Goal: Task Accomplishment & Management: Manage account settings

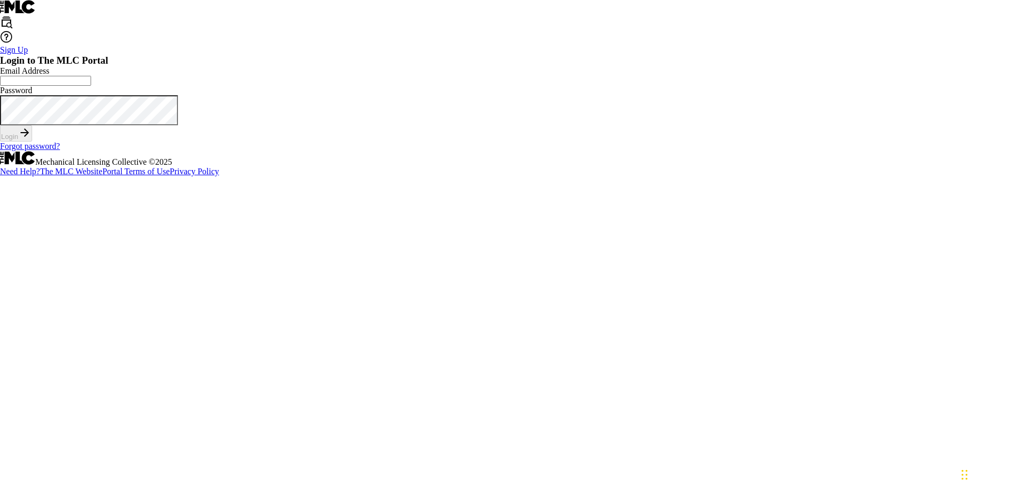
scroll to position [14, 0]
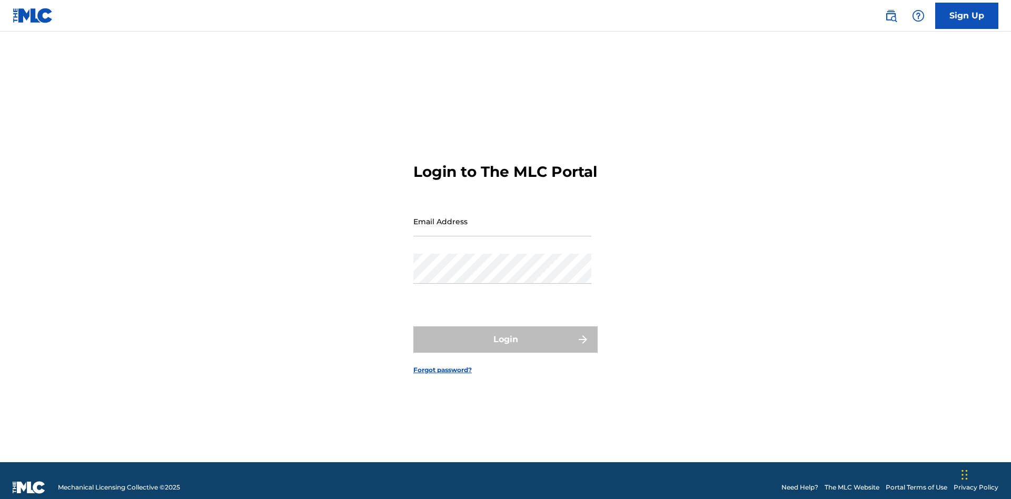
click at [502, 216] on input "Email Address" at bounding box center [502, 221] width 178 height 30
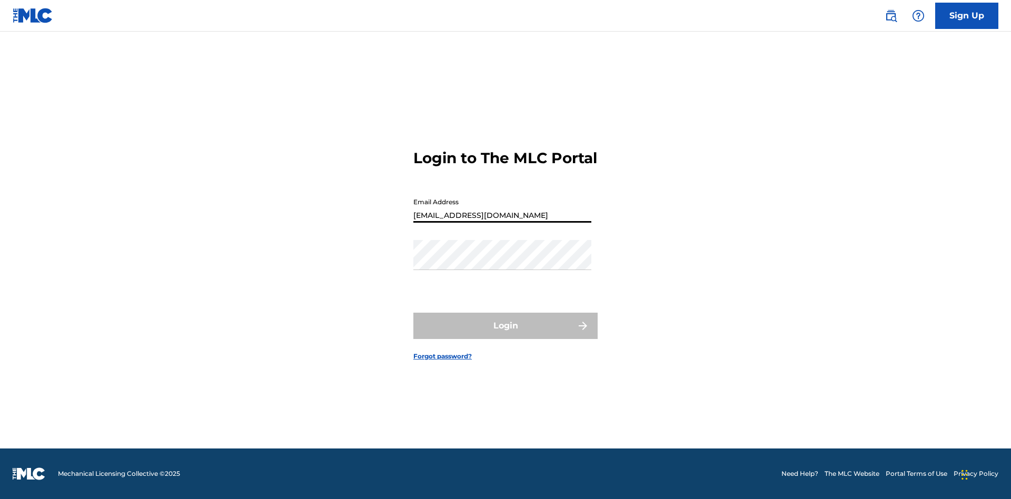
type input "[EMAIL_ADDRESS][DOMAIN_NAME]"
click at [505, 335] on button "Login" at bounding box center [505, 326] width 184 height 26
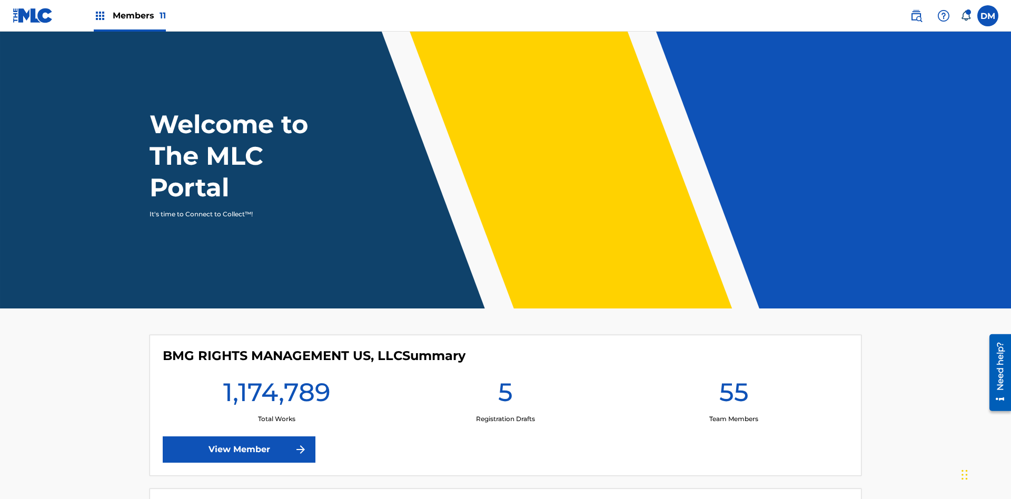
scroll to position [45, 0]
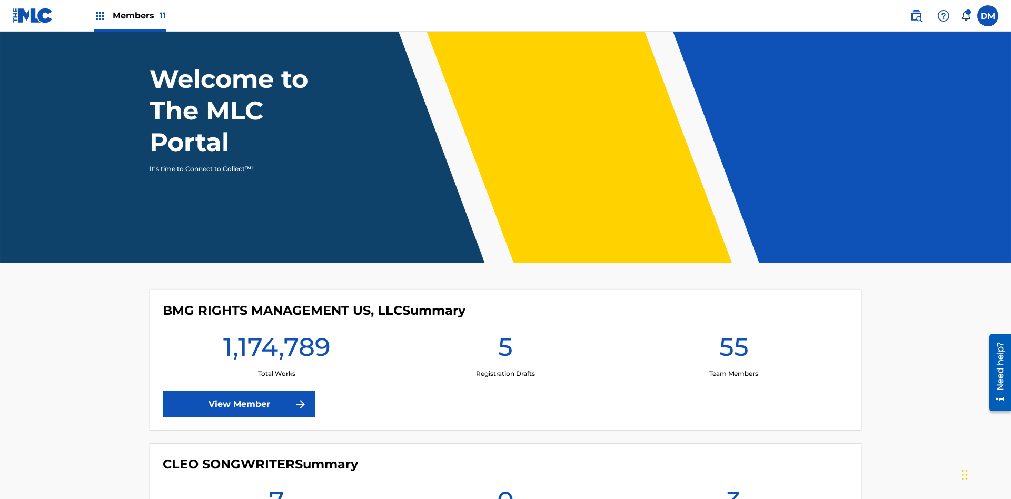
click at [129, 15] on span "Members 11" at bounding box center [139, 15] width 53 height 12
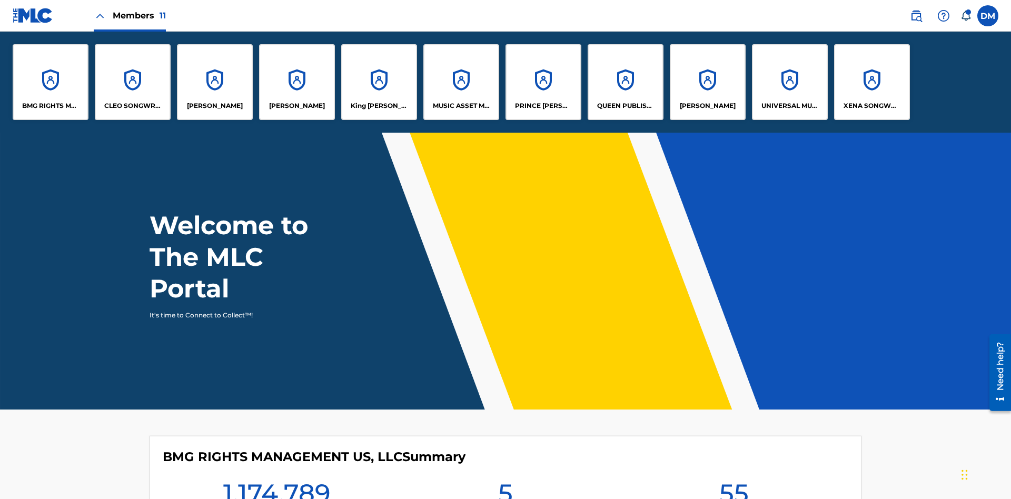
click at [789, 106] on p "UNIVERSAL MUSIC PUB GROUP" at bounding box center [789, 105] width 57 height 9
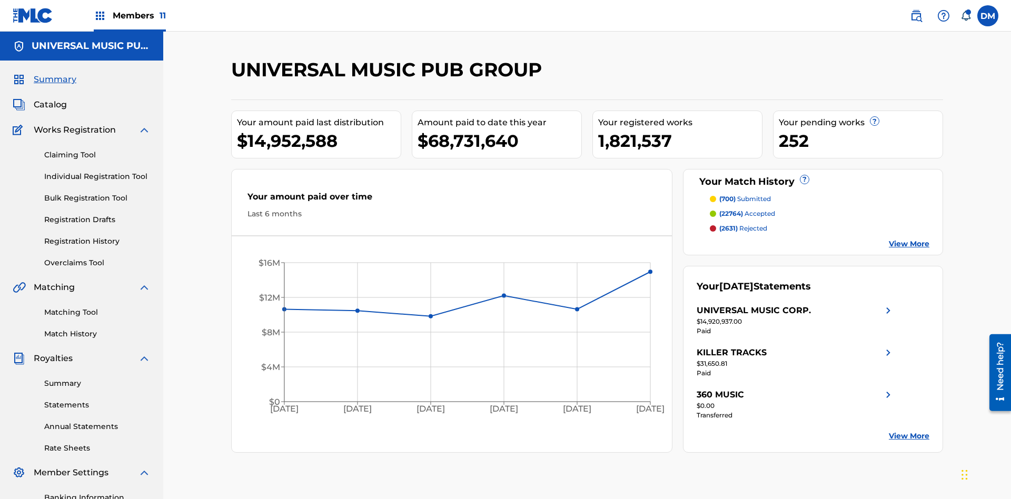
click at [97, 171] on link "Individual Registration Tool" at bounding box center [97, 176] width 106 height 11
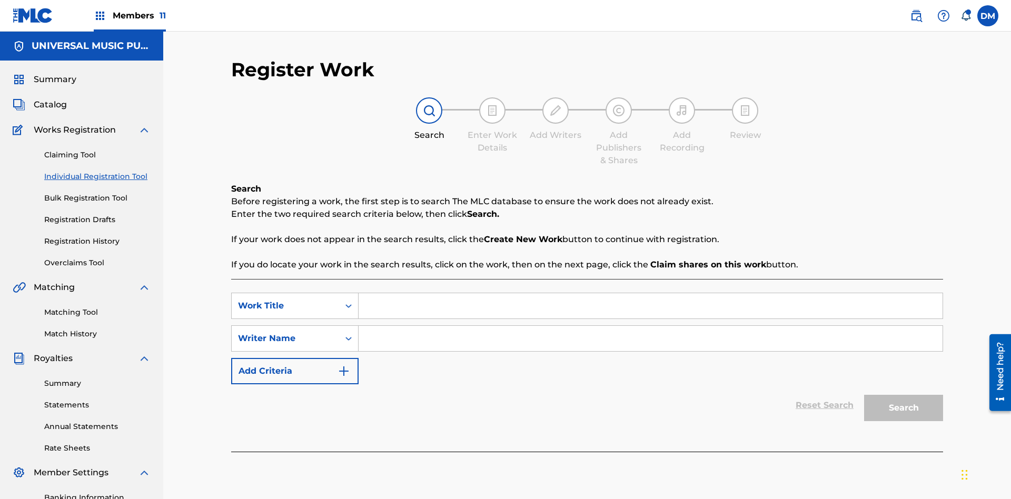
click at [650, 293] on input "Search Form" at bounding box center [650, 305] width 584 height 25
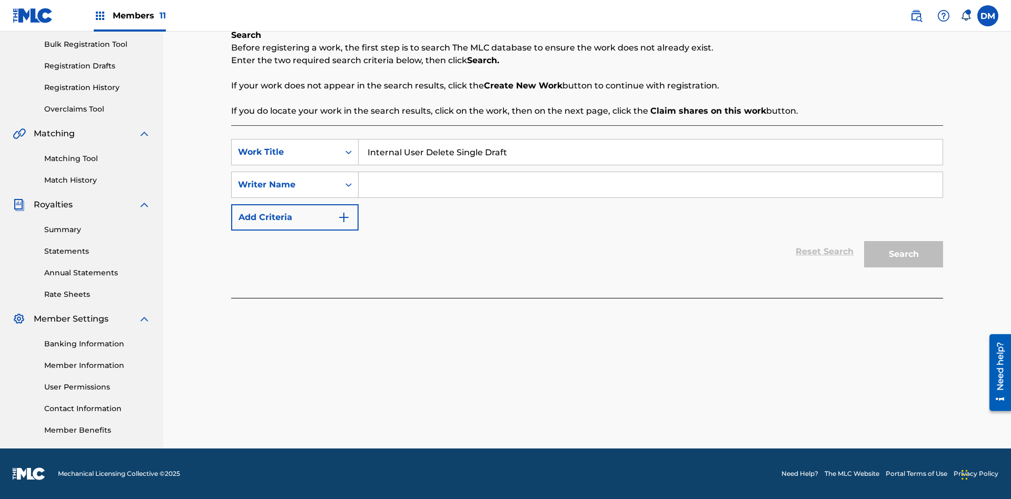
type input "Internal User Delete Single Draft"
click at [650, 185] on input "Search Form" at bounding box center [650, 184] width 584 height 25
type input "Test"
click at [903, 254] on button "Search" at bounding box center [903, 254] width 79 height 26
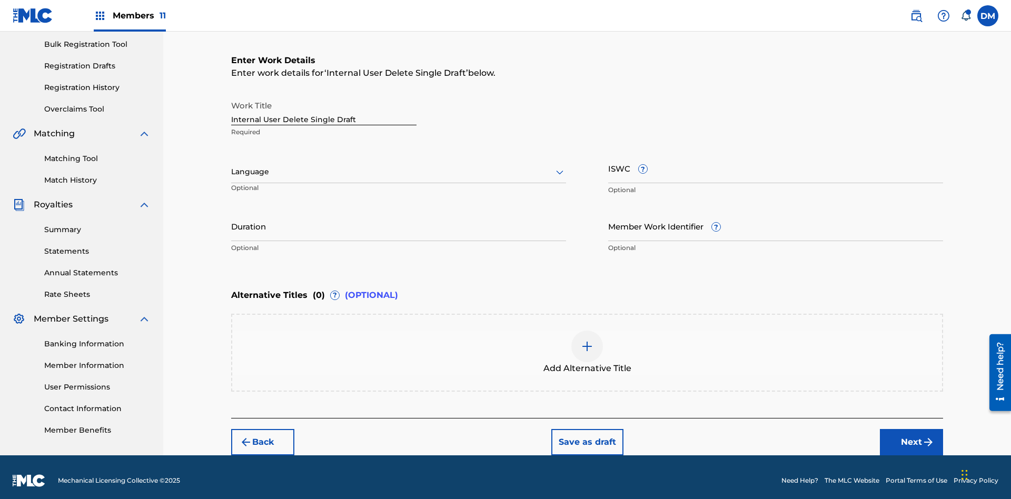
scroll to position [161, 0]
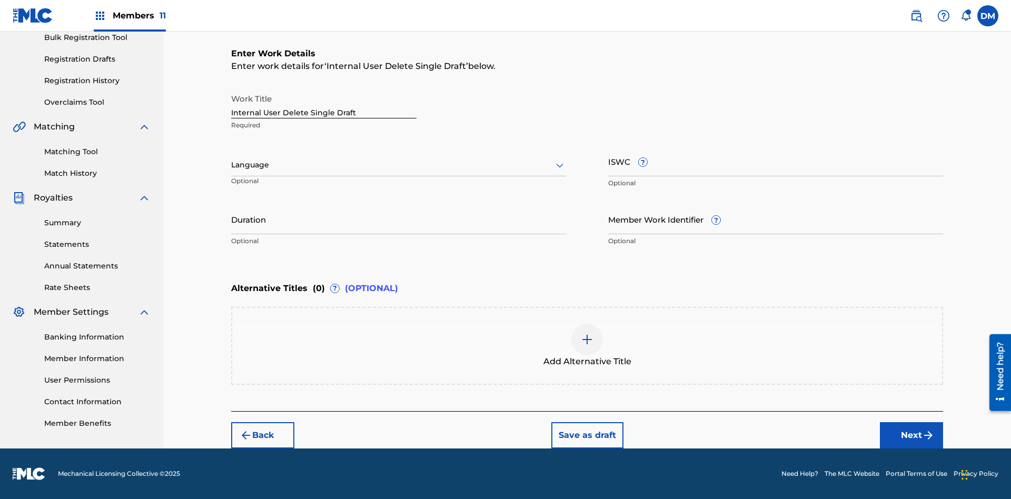
click at [324, 103] on input "Internal User Delete Single Draft" at bounding box center [323, 103] width 185 height 30
type input "Internal User Delete Single Draft"
click at [586, 435] on button "Save as draft" at bounding box center [587, 435] width 72 height 26
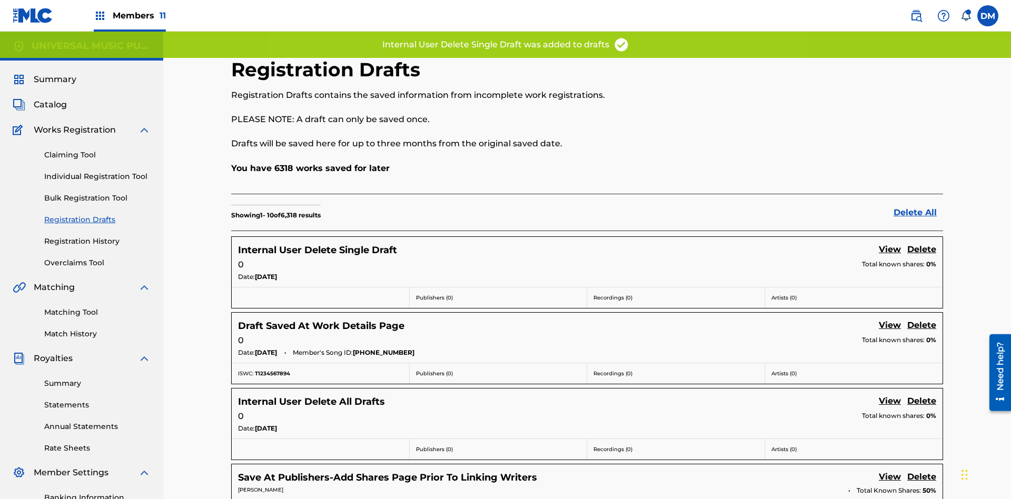
click at [988, 15] on label at bounding box center [987, 15] width 21 height 21
click at [988, 16] on input "[PERSON_NAME] [PERSON_NAME] [PERSON_NAME][EMAIL_ADDRESS][DOMAIN_NAME] Notificat…" at bounding box center [988, 16] width 0 height 0
click at [885, 149] on p "Log out" at bounding box center [885, 148] width 25 height 9
click at [988, 16] on input "[PERSON_NAME] [PERSON_NAME] [PERSON_NAME][EMAIL_ADDRESS][DOMAIN_NAME] Notificat…" at bounding box center [988, 16] width 0 height 0
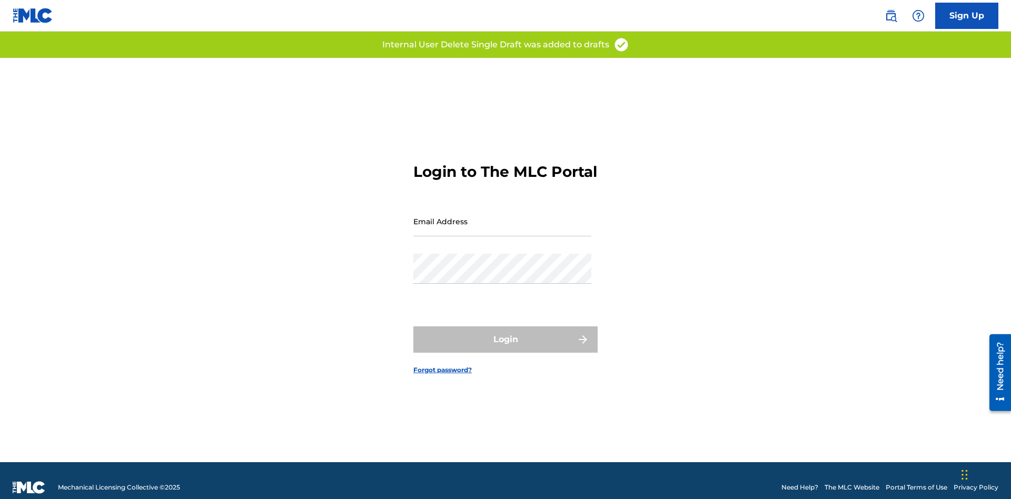
scroll to position [14, 0]
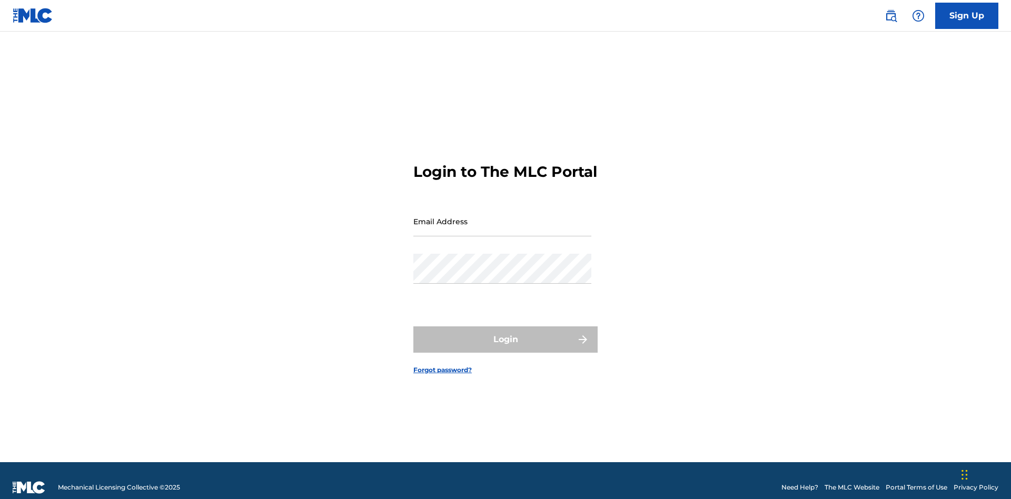
scroll to position [14, 0]
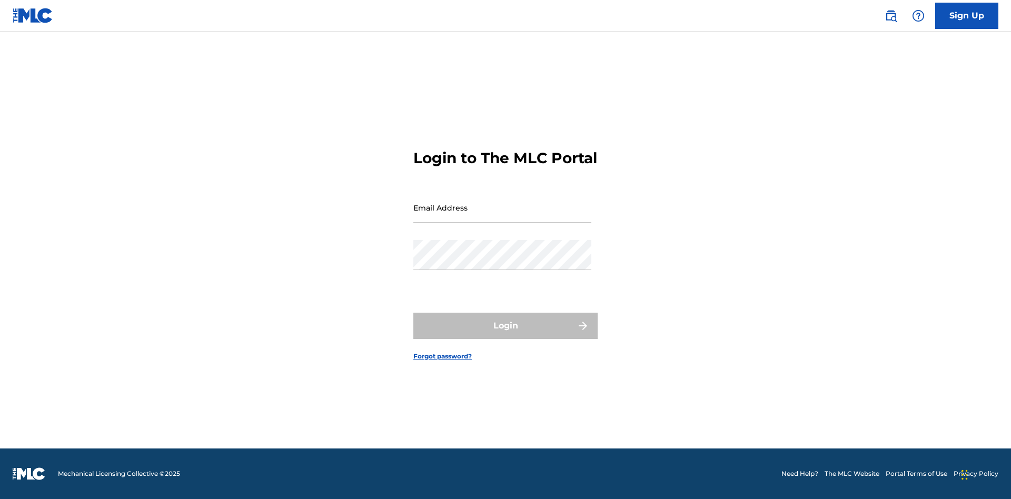
click at [502, 216] on input "Email Address" at bounding box center [502, 208] width 178 height 30
type input "Krystal.Ribble@themlc.com"
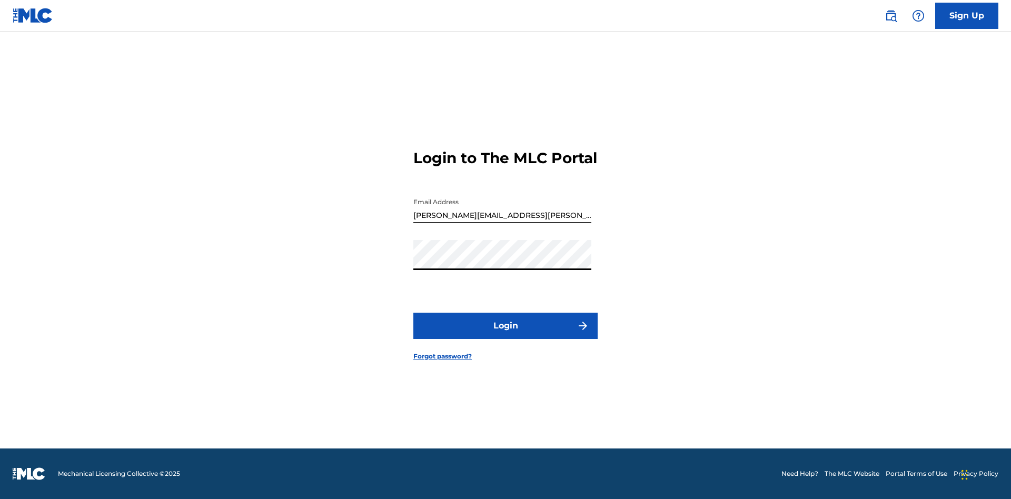
click at [505, 335] on button "Login" at bounding box center [505, 326] width 184 height 26
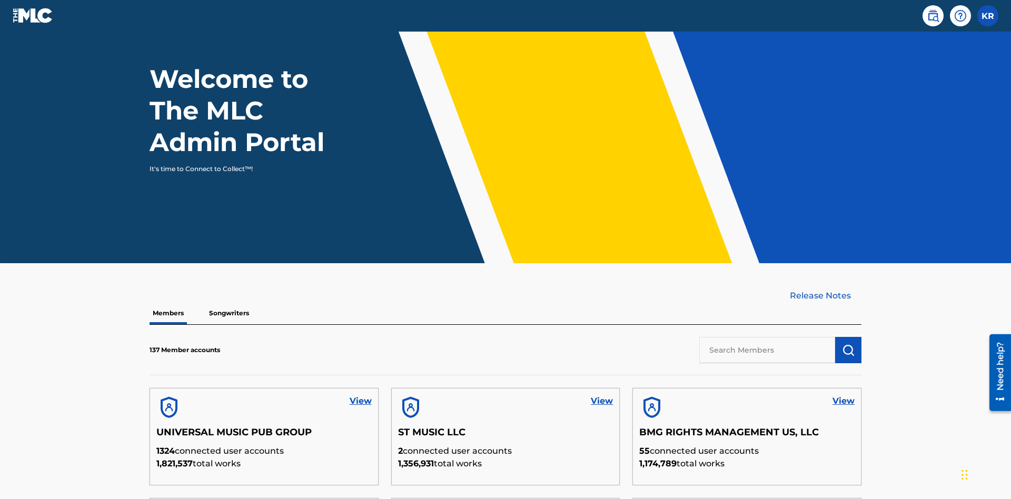
scroll to position [318, 0]
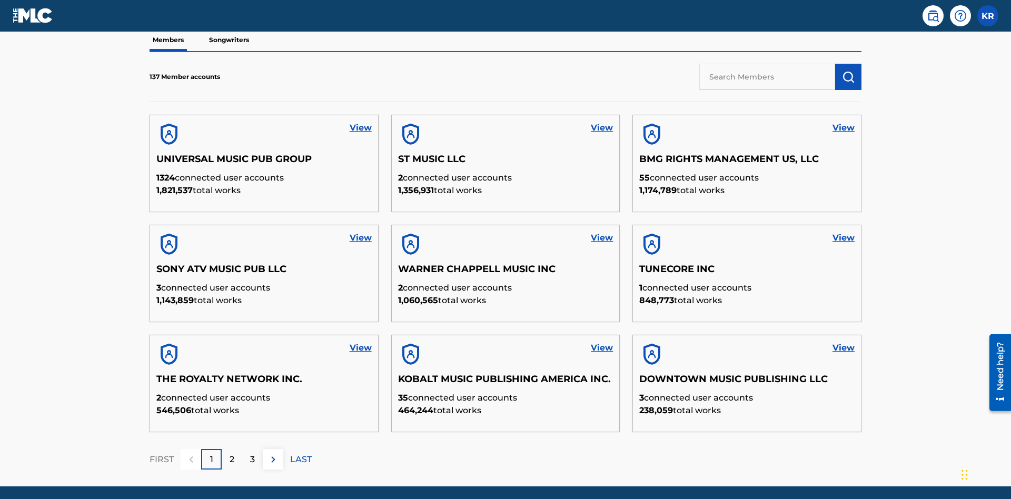
click at [767, 76] on input "text" at bounding box center [767, 77] width 136 height 26
type input "UNIVERSAL MUSIC PUB GROUP"
click at [848, 71] on img "submit" at bounding box center [848, 77] width 13 height 13
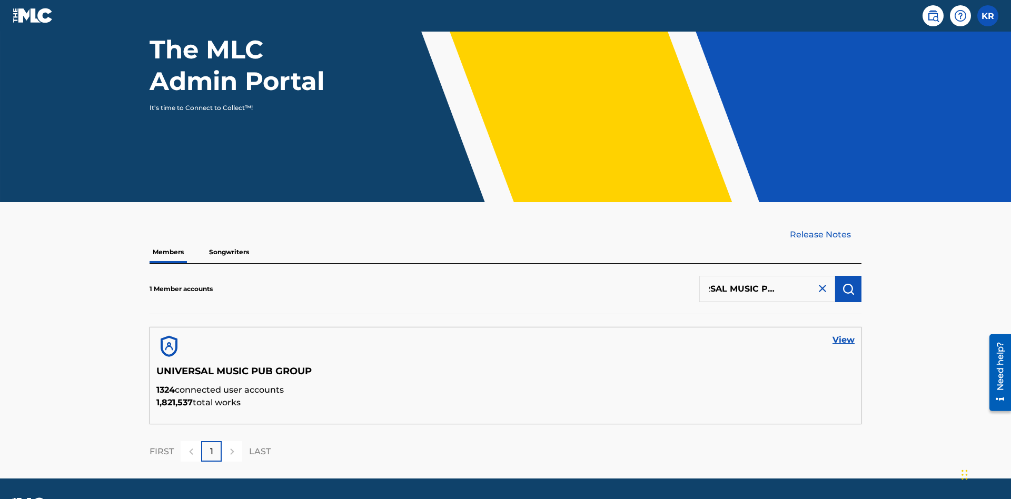
click at [843, 334] on link "View" at bounding box center [843, 340] width 22 height 13
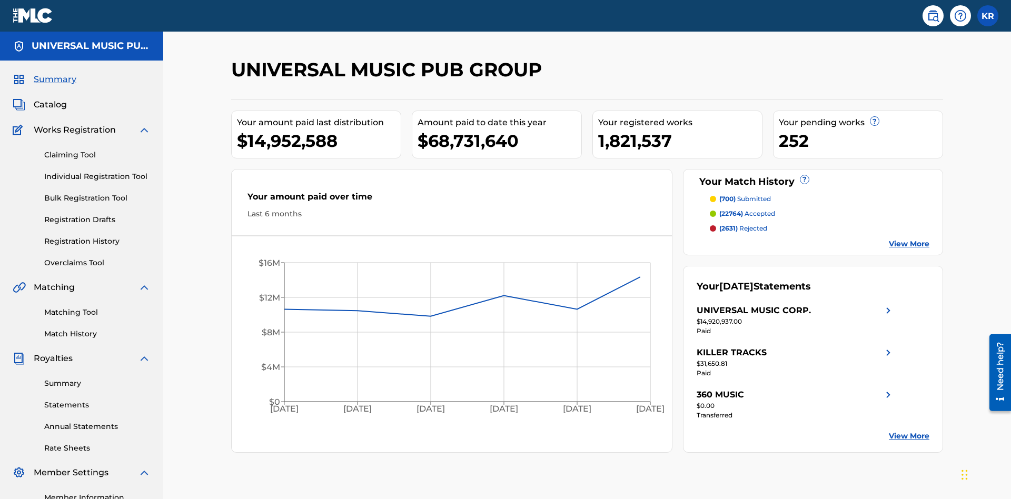
click at [97, 214] on link "Registration Drafts" at bounding box center [97, 219] width 106 height 11
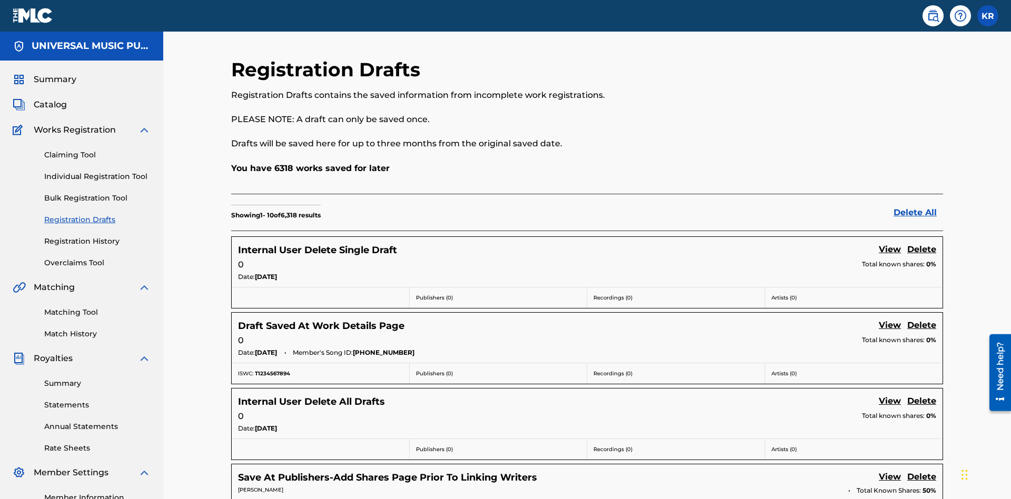
click at [921, 243] on link "Delete" at bounding box center [921, 250] width 29 height 14
